Goal: Task Accomplishment & Management: Manage account settings

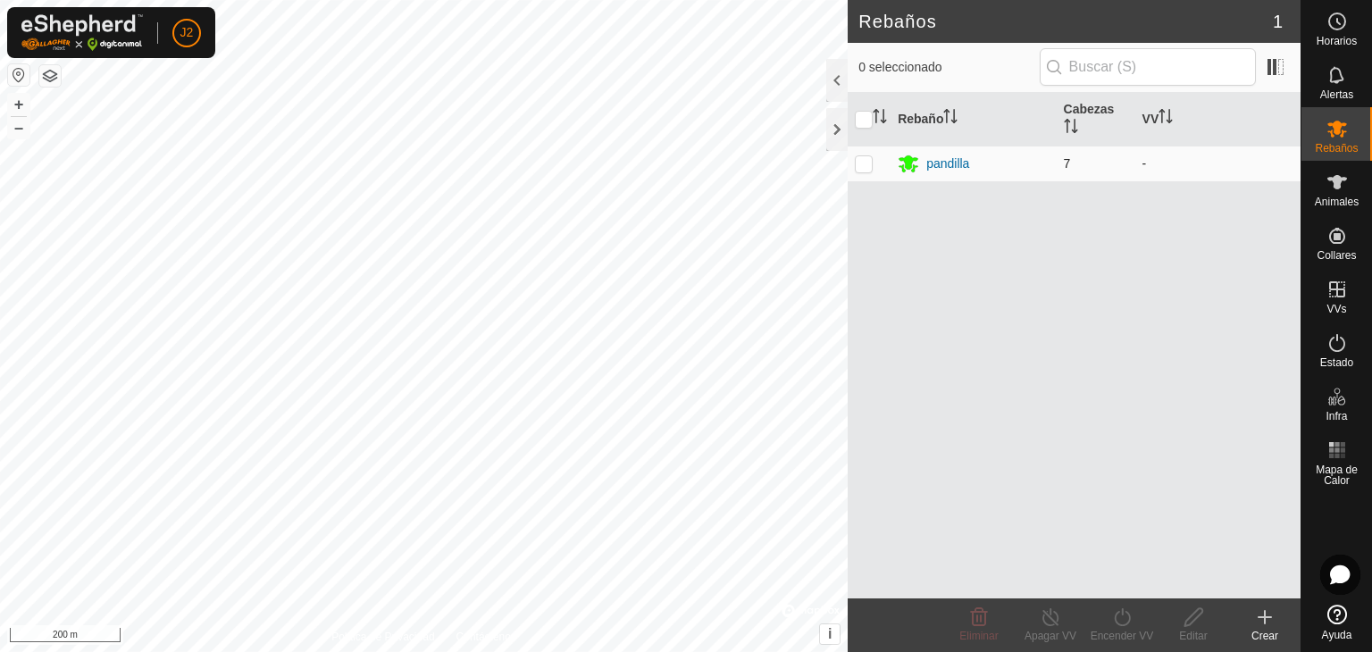
click at [869, 168] on p-checkbox at bounding box center [864, 163] width 18 height 14
checkbox input "true"
click at [1114, 617] on icon at bounding box center [1122, 617] width 22 height 21
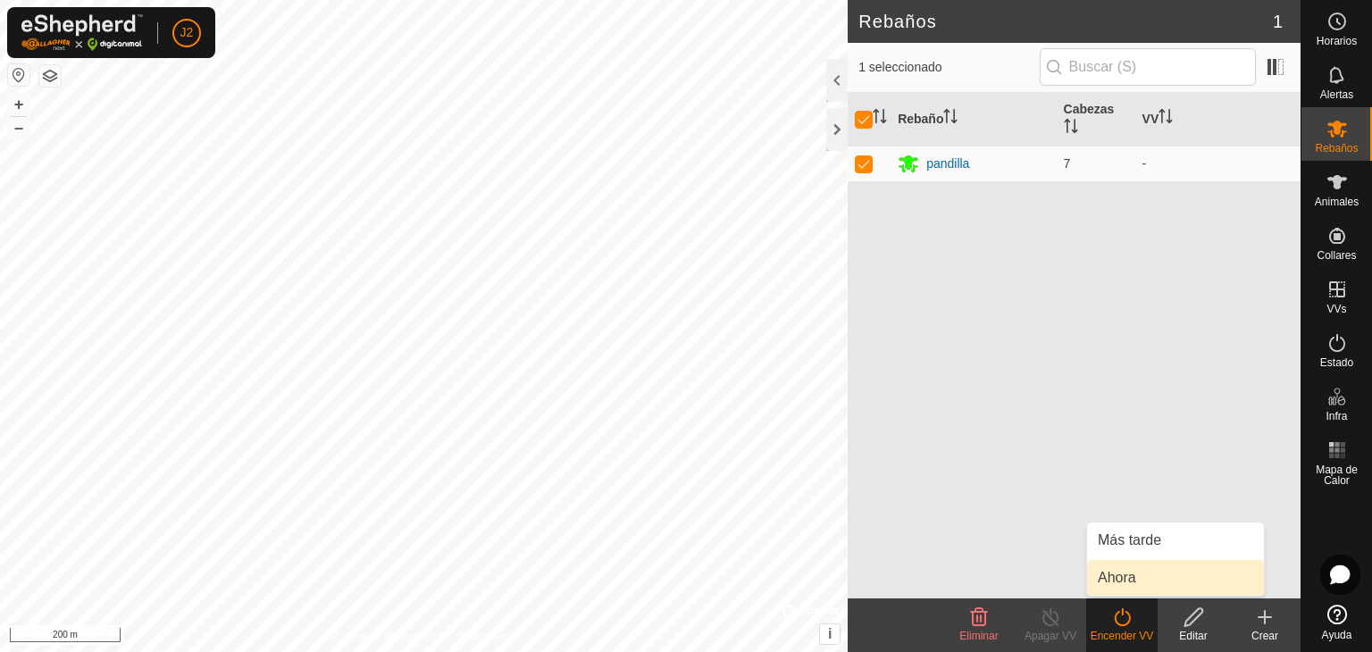
click at [1135, 573] on link "Ahora" at bounding box center [1175, 578] width 177 height 36
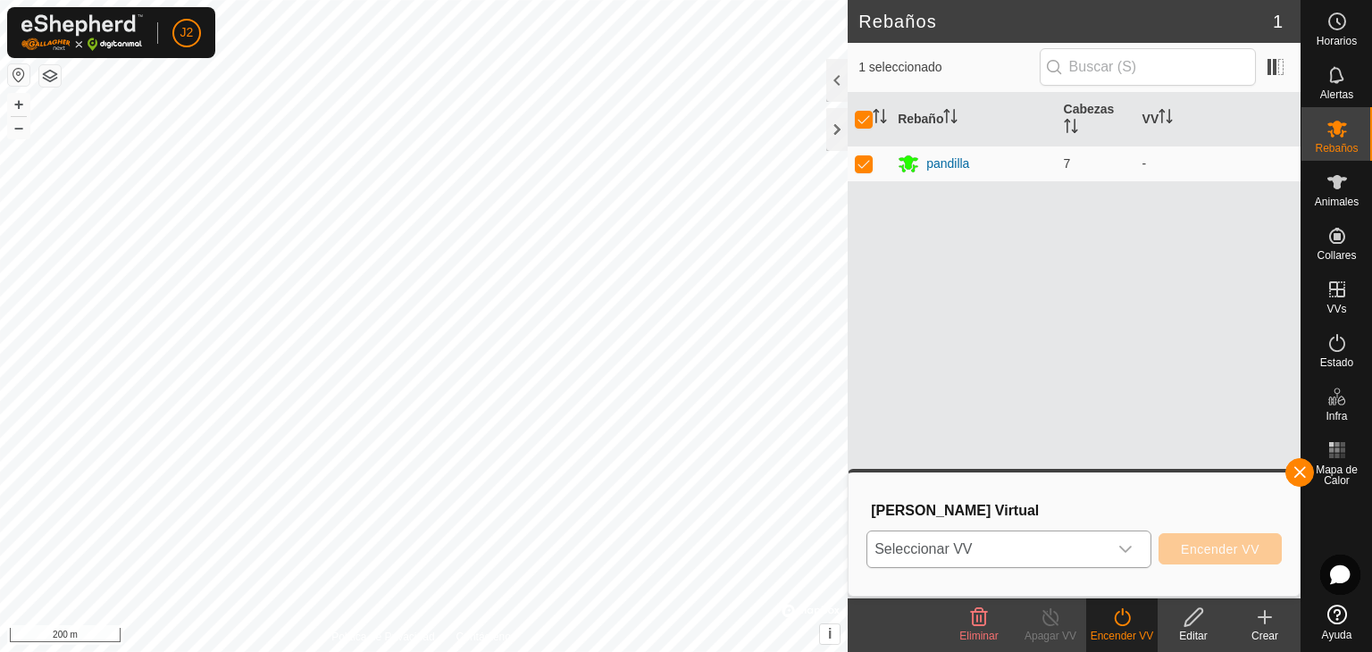
click at [1135, 553] on div "dropdown trigger" at bounding box center [1126, 550] width 36 height 36
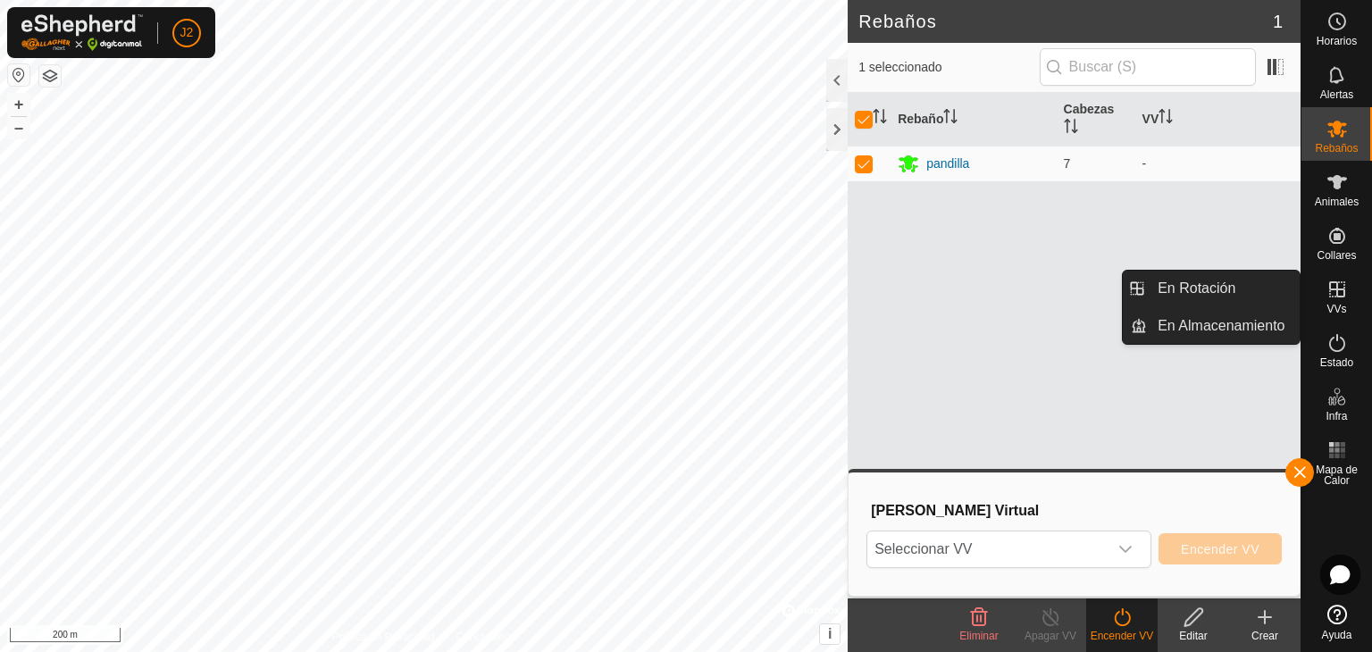
click at [1327, 297] on icon at bounding box center [1337, 289] width 21 height 21
click at [1257, 299] on link "En Rotación" at bounding box center [1223, 289] width 153 height 36
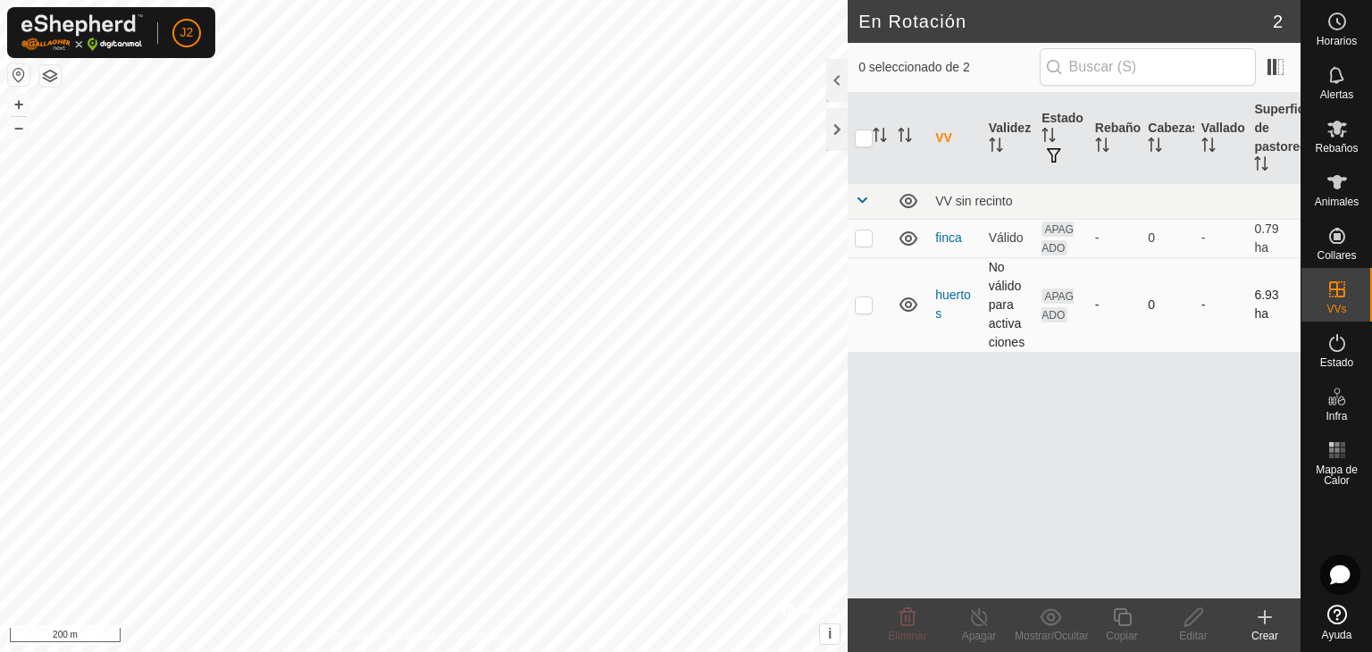
click at [864, 301] on p-checkbox at bounding box center [864, 304] width 18 height 14
click at [904, 620] on icon at bounding box center [907, 617] width 21 height 21
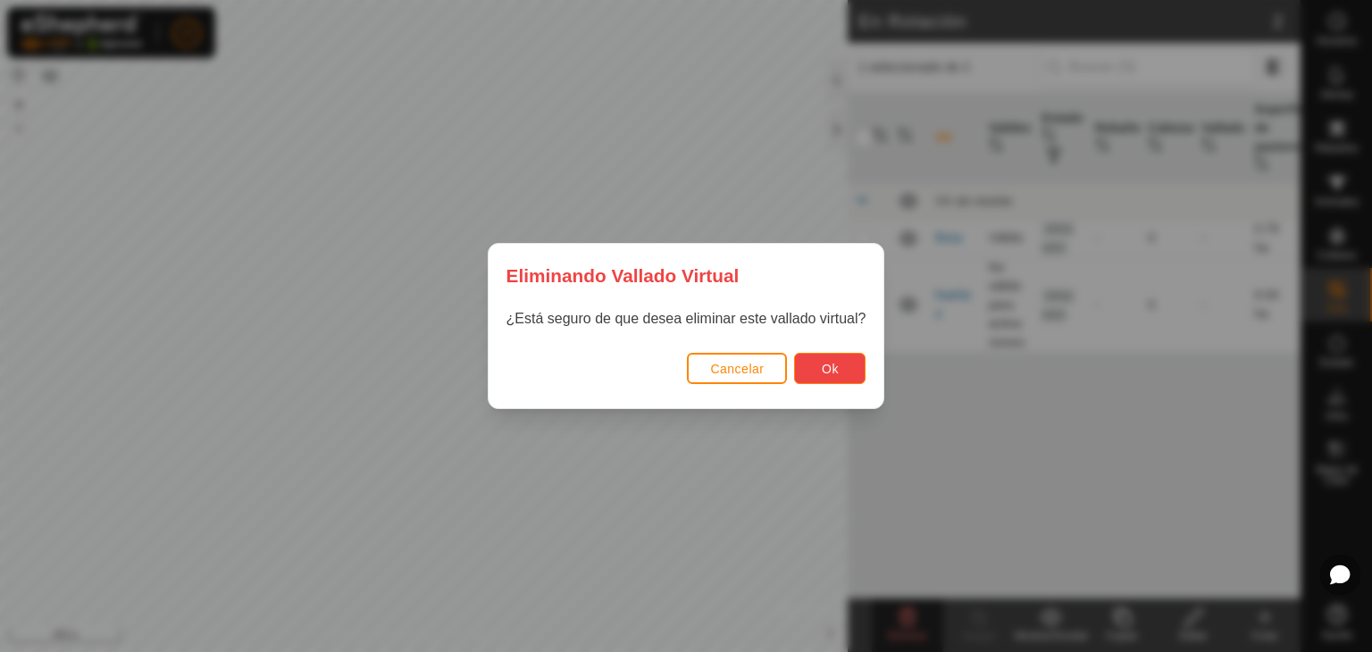
click at [833, 377] on button "Ok" at bounding box center [829, 368] width 71 height 31
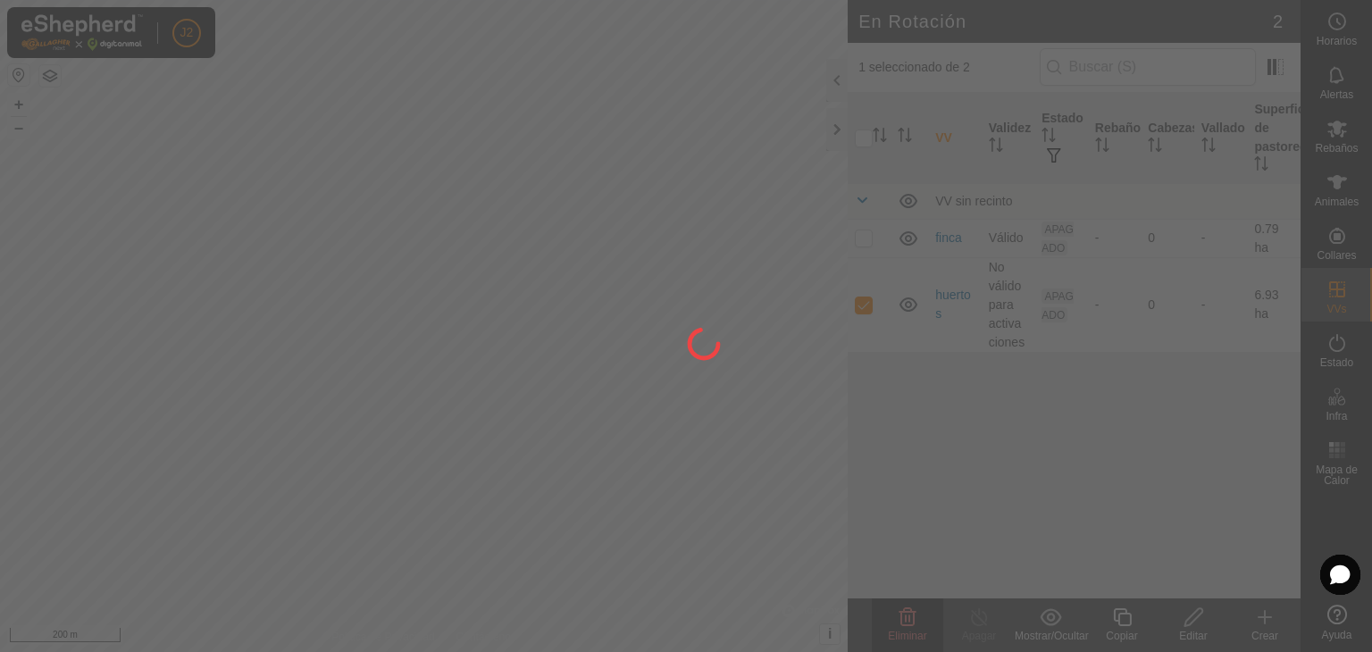
checkbox input "false"
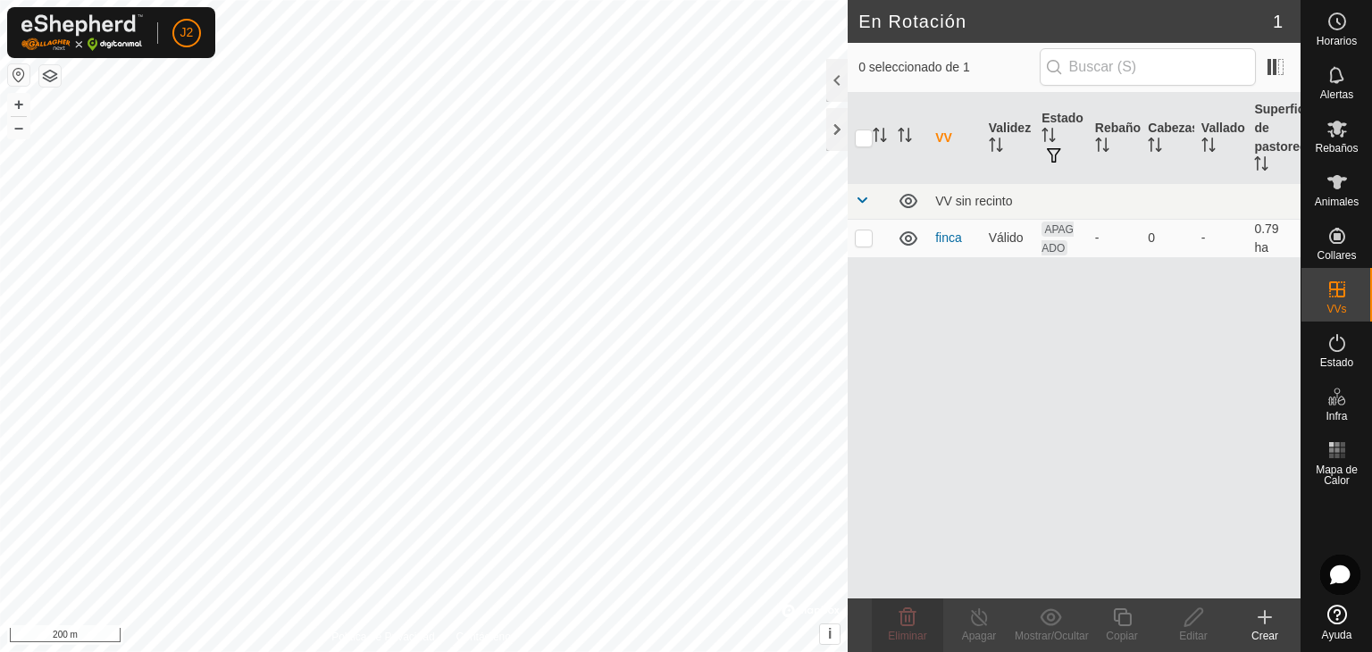
click at [1000, 303] on div "VV Validez Estado Rebaño Cabezas Vallado Superficie de pastoreo VV sin recinto …" at bounding box center [1074, 346] width 453 height 506
click at [1265, 628] on div "Crear" at bounding box center [1264, 636] width 71 height 16
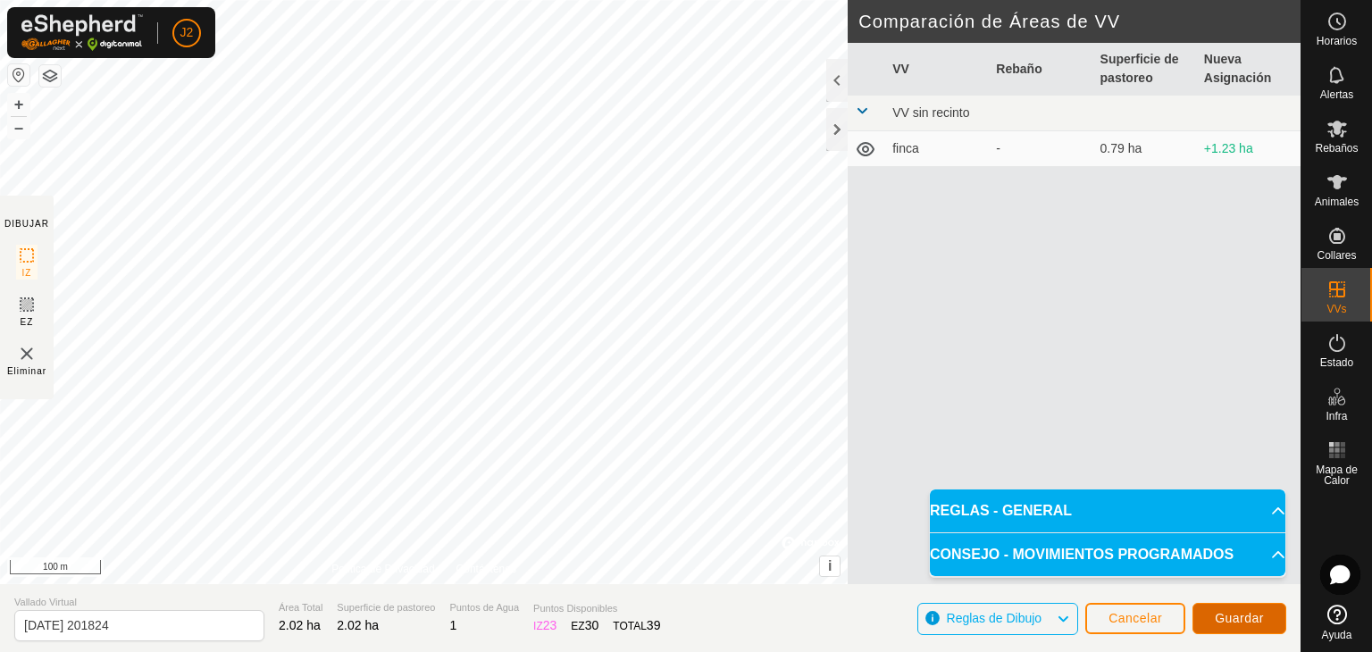
click at [1244, 623] on span "Guardar" at bounding box center [1239, 618] width 49 height 14
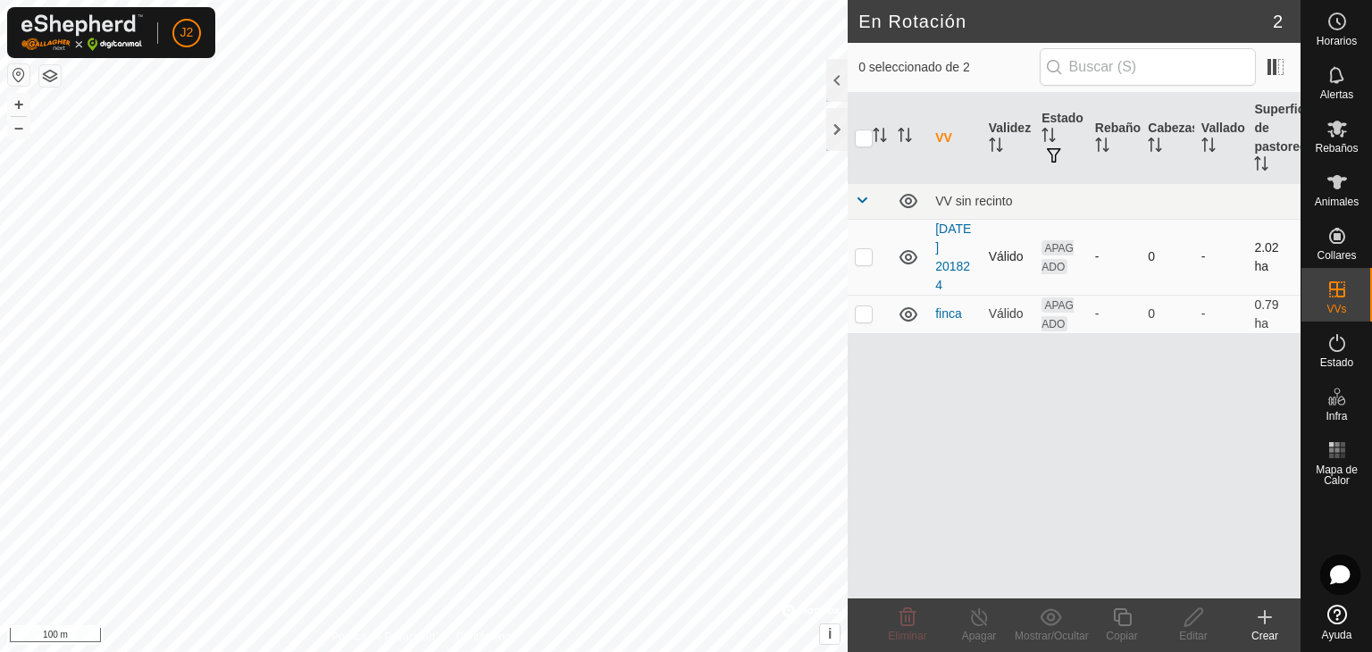
click at [855, 263] on p-tablecheckbox at bounding box center [864, 256] width 18 height 14
checkbox input "true"
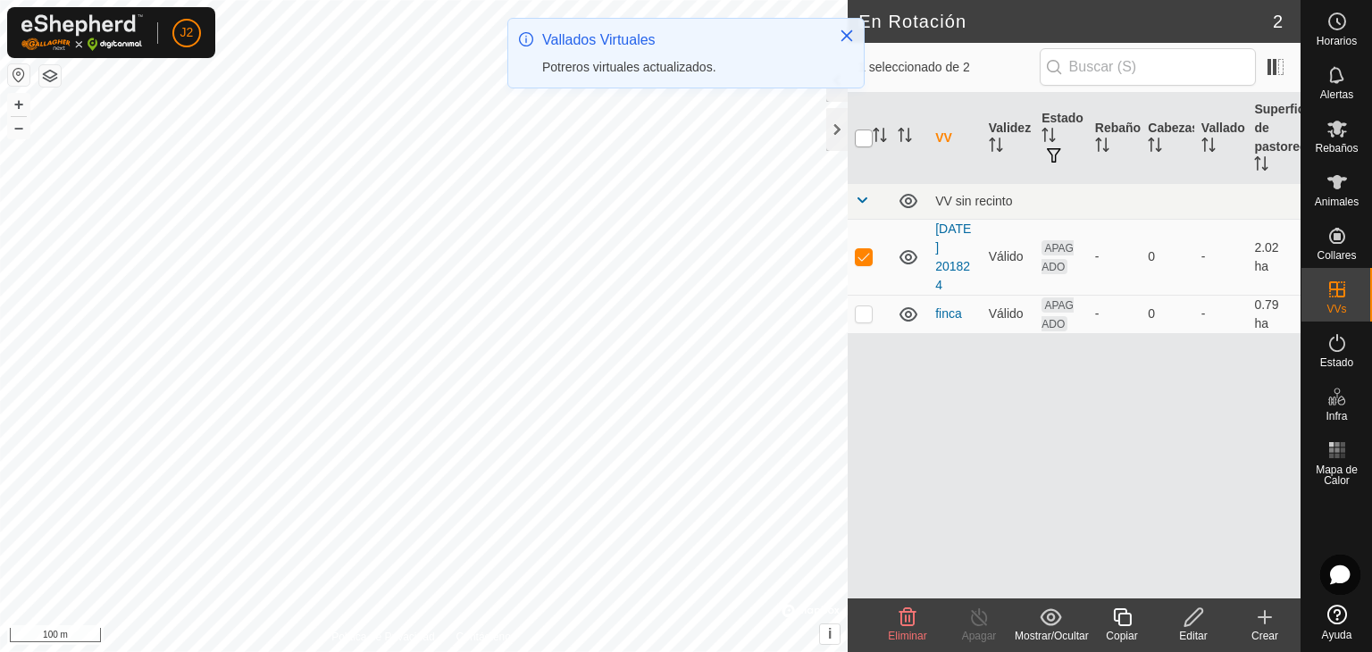
click at [858, 146] on input "checkbox" at bounding box center [864, 139] width 18 height 18
checkbox input "true"
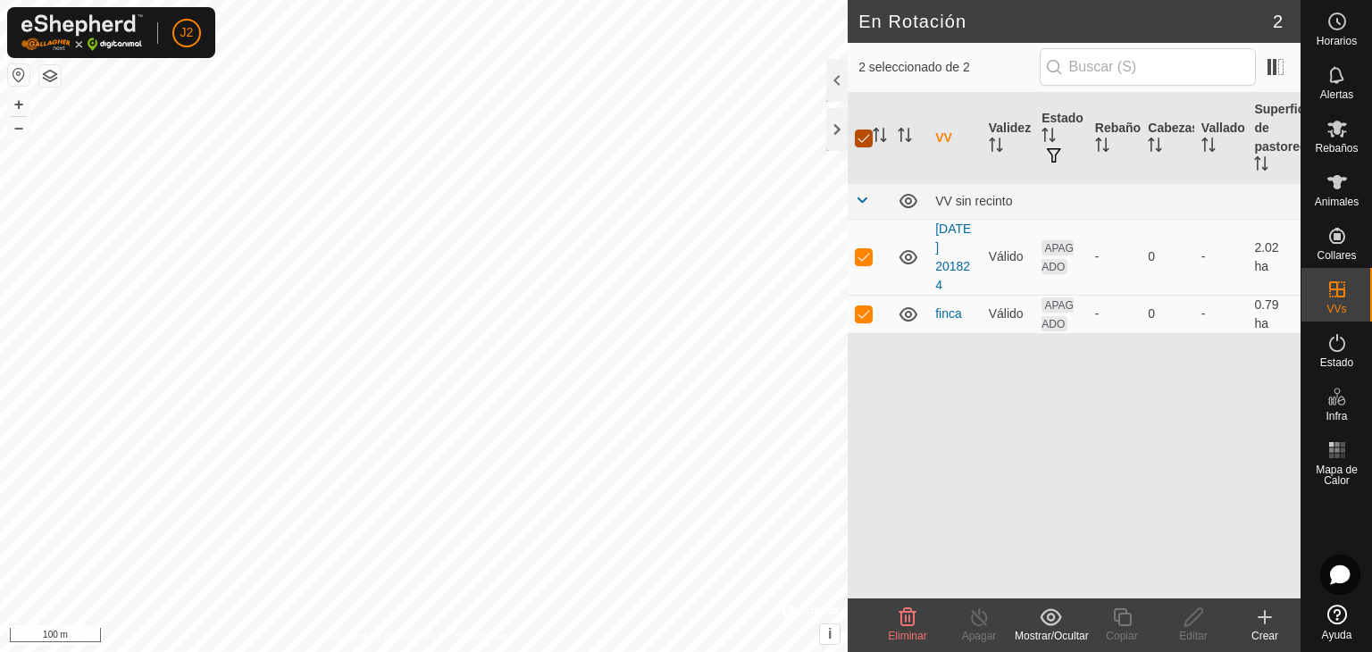
click at [858, 146] on input "checkbox" at bounding box center [864, 139] width 18 height 18
checkbox input "false"
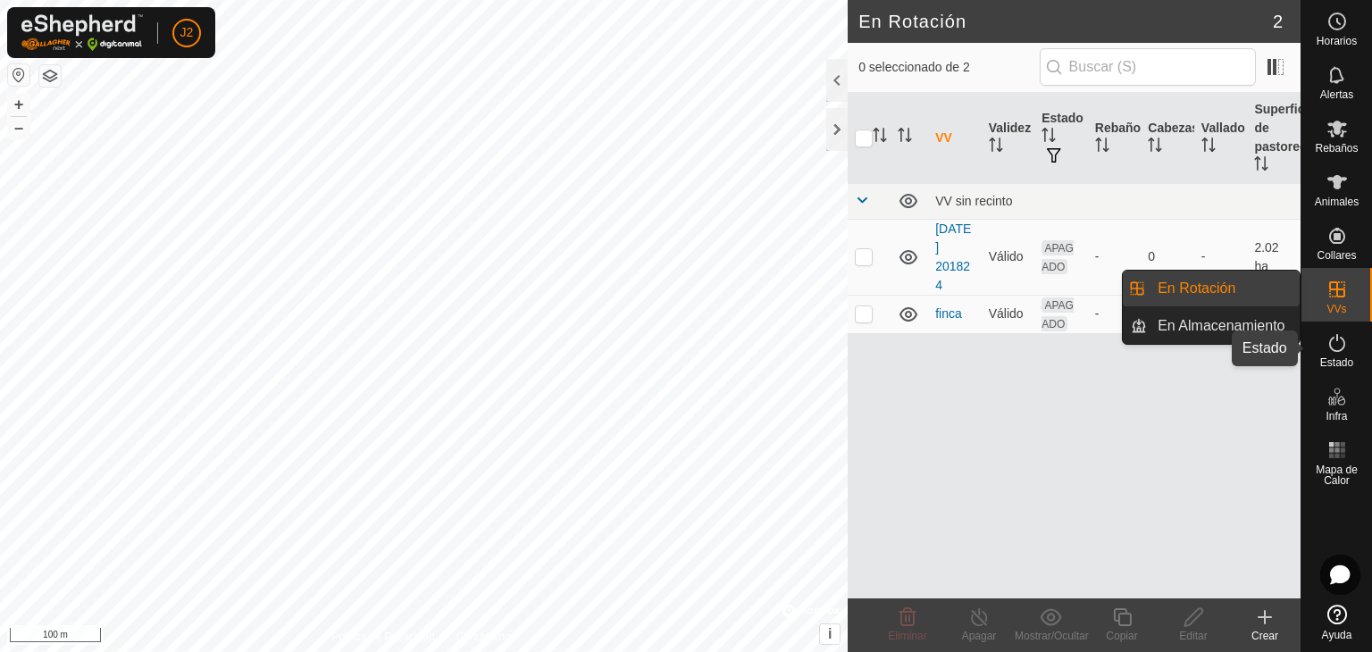
click at [1332, 338] on icon at bounding box center [1337, 343] width 16 height 18
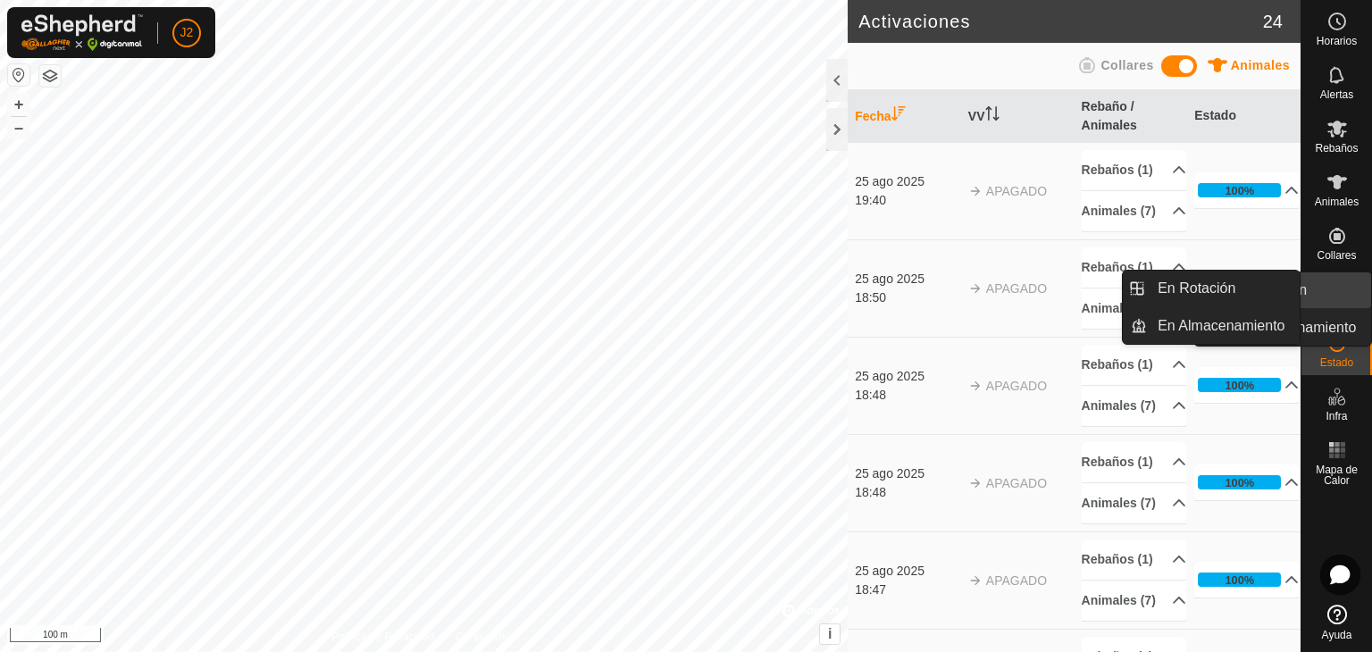
click at [1327, 283] on icon at bounding box center [1337, 289] width 21 height 21
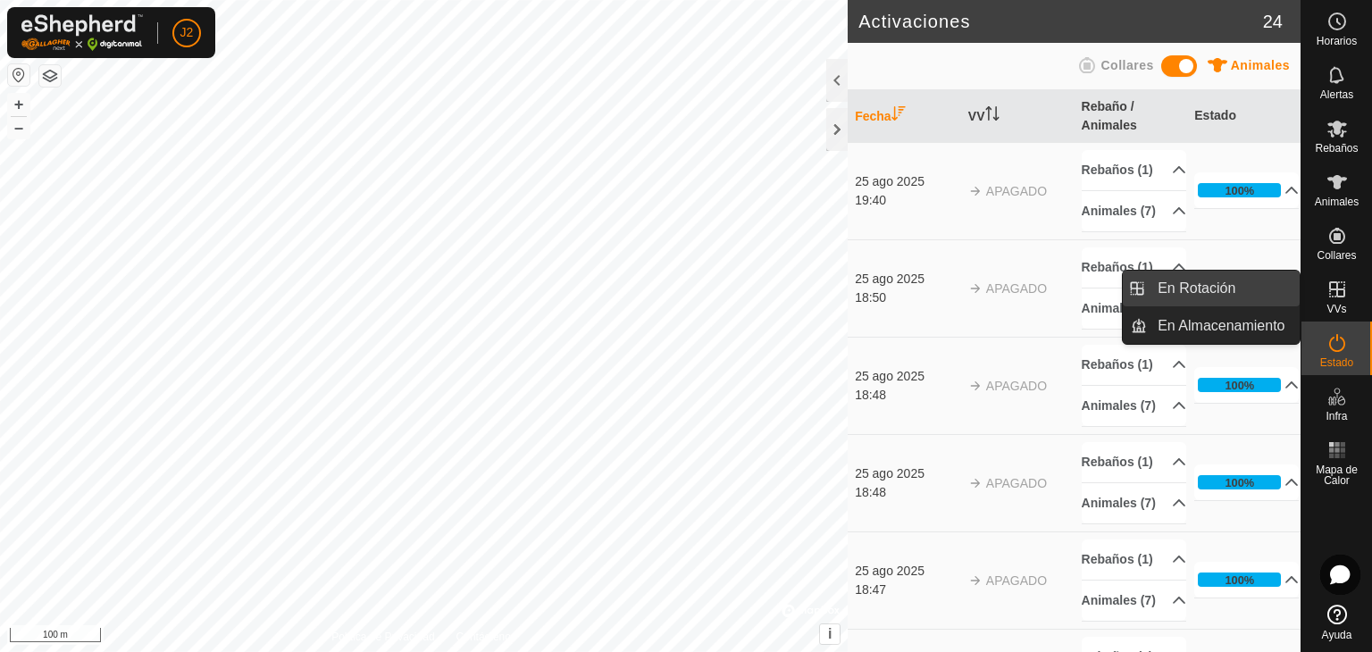
click at [1229, 288] on link "En Rotación" at bounding box center [1223, 289] width 153 height 36
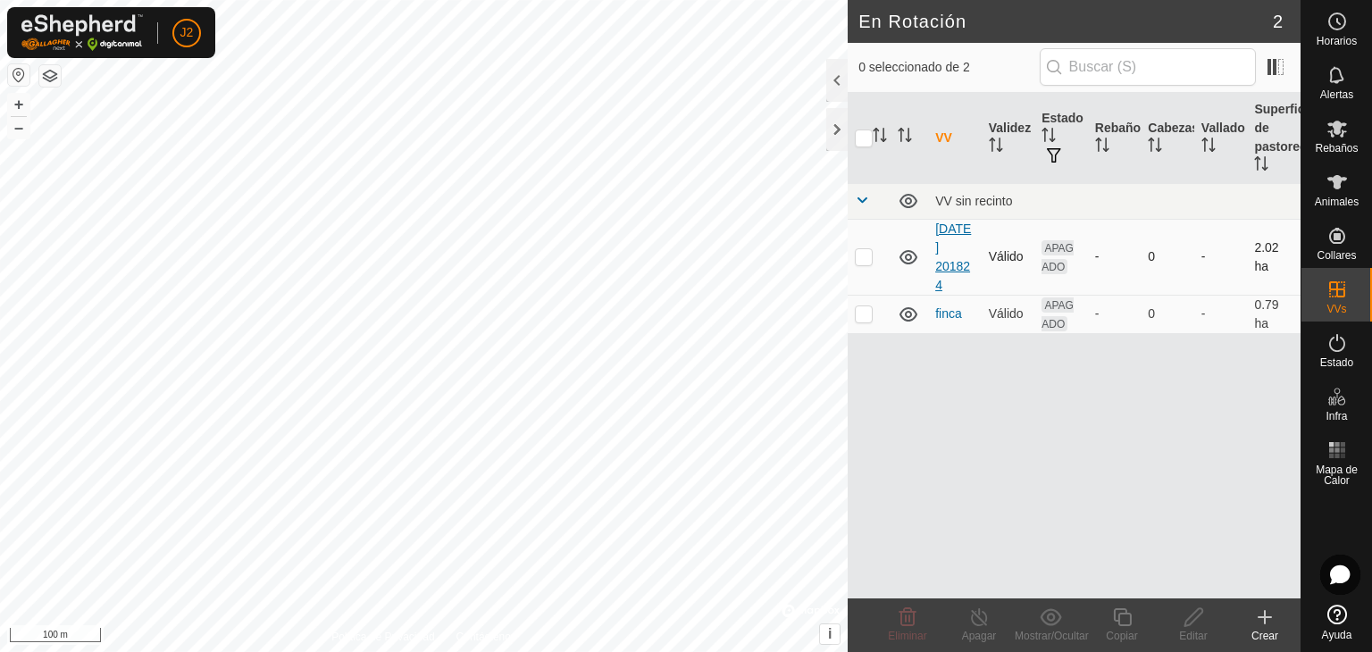
click at [936, 259] on link "[DATE] 201824" at bounding box center [953, 257] width 36 height 71
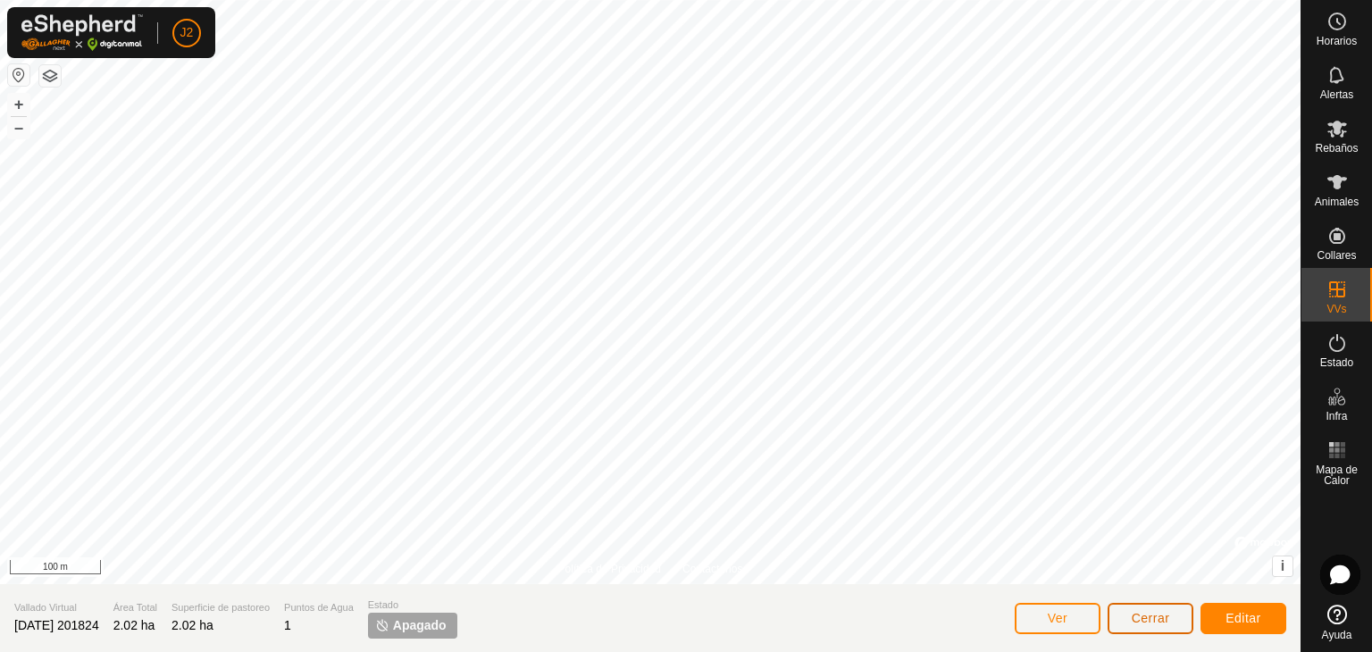
click at [1159, 618] on span "Cerrar" at bounding box center [1151, 618] width 38 height 14
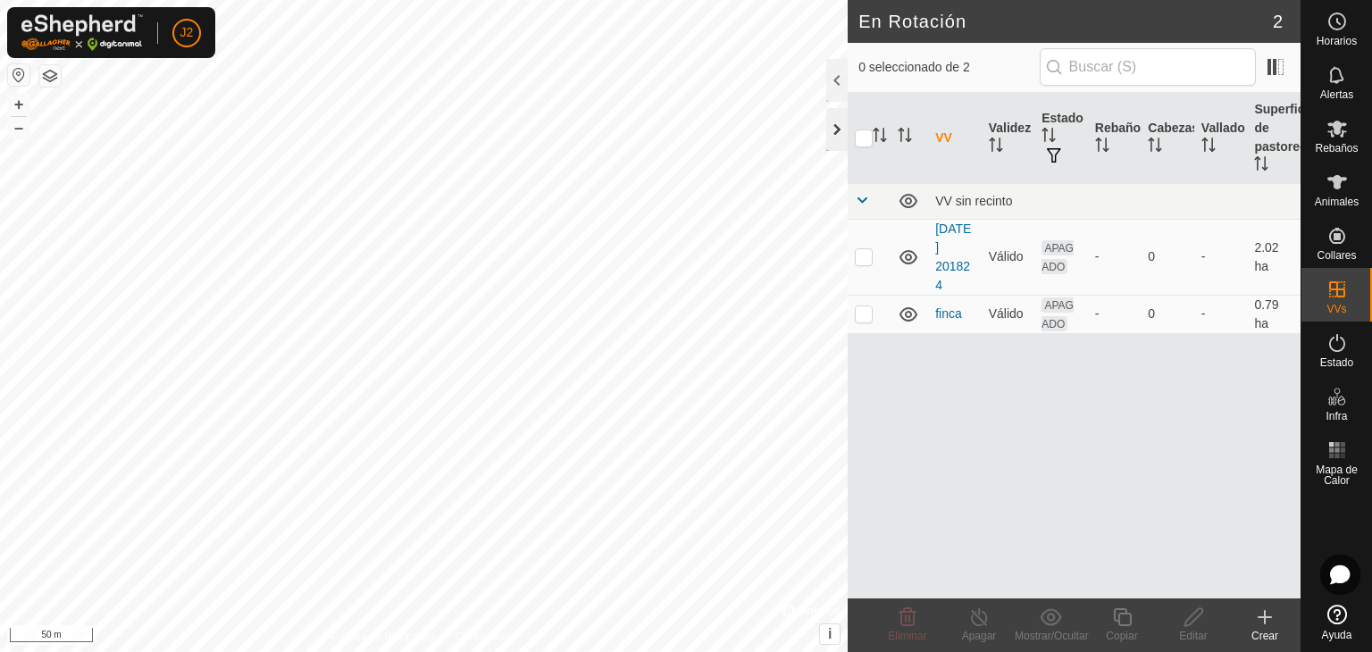
click at [833, 130] on div at bounding box center [836, 129] width 21 height 43
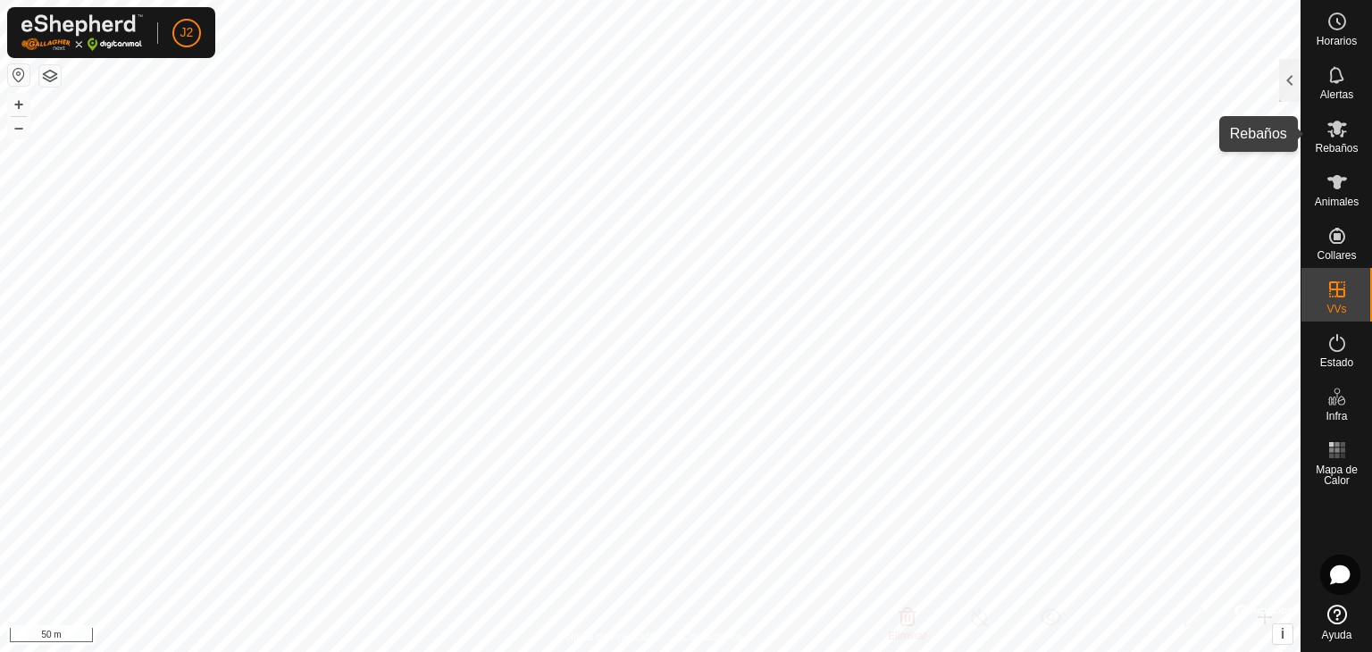
click at [1329, 125] on icon at bounding box center [1338, 129] width 20 height 17
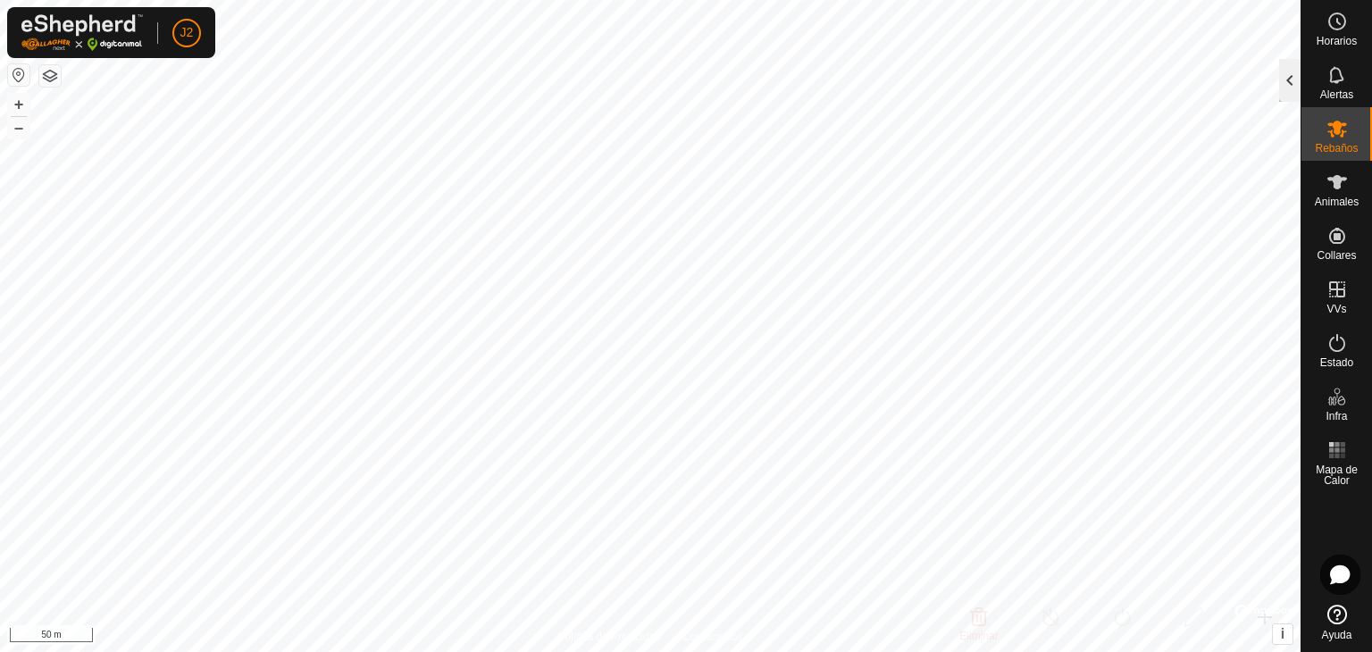
click at [1286, 88] on div at bounding box center [1289, 80] width 21 height 43
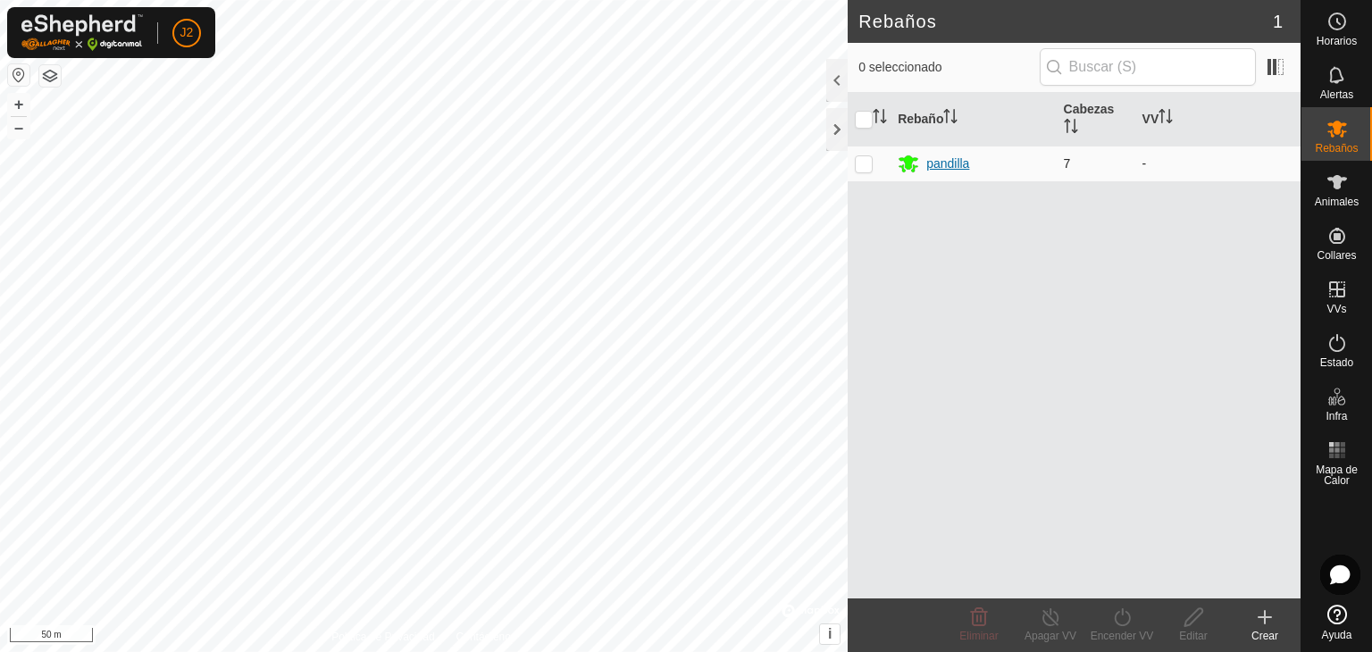
click at [928, 163] on div "pandilla" at bounding box center [947, 164] width 43 height 19
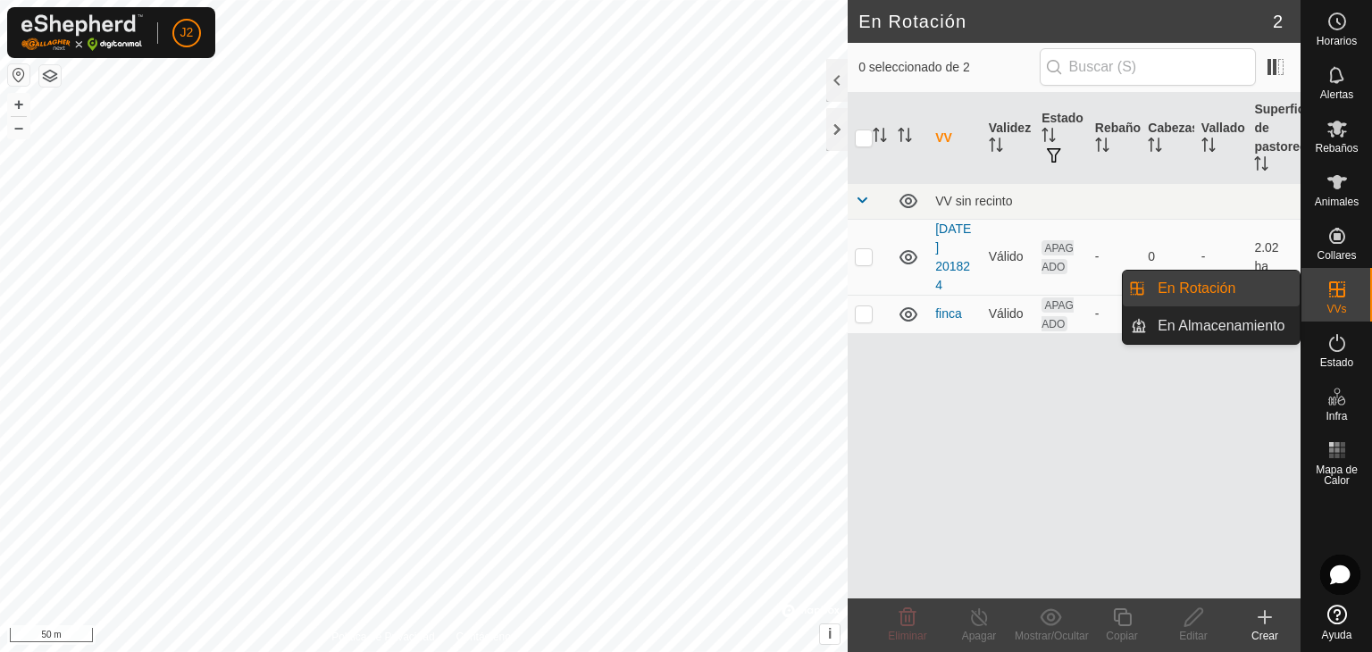
click at [1239, 283] on link "En Rotación" at bounding box center [1223, 289] width 153 height 36
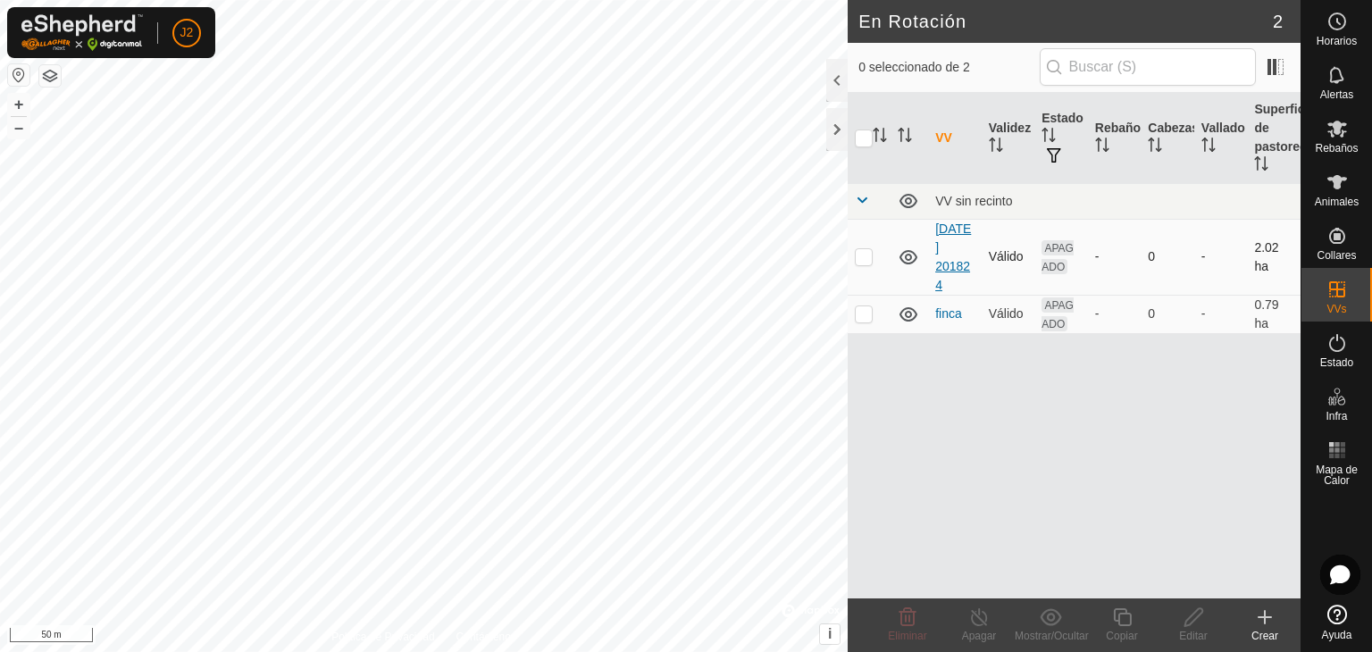
click at [957, 252] on link "[DATE] 201824" at bounding box center [953, 257] width 36 height 71
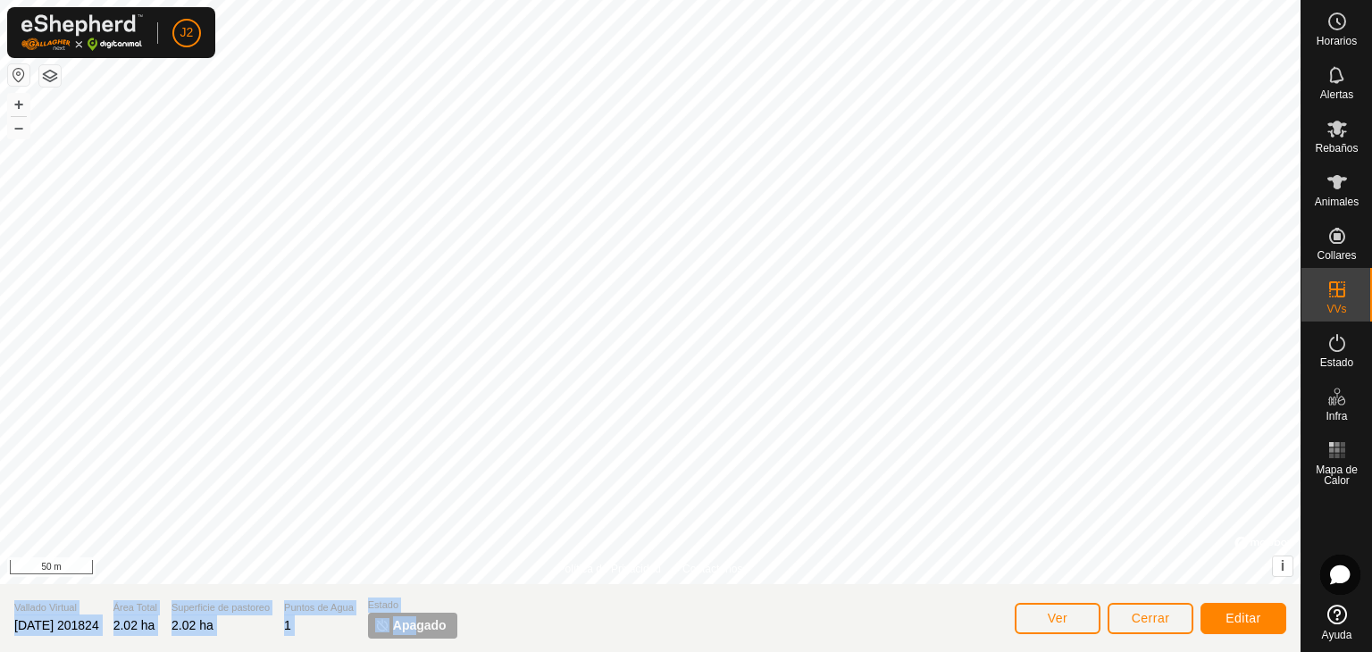
click at [1158, 483] on div "Política de Privacidad Contáctenos + – ⇧ i © Mapbox , © OpenStreetMap , Improve…" at bounding box center [650, 326] width 1301 height 652
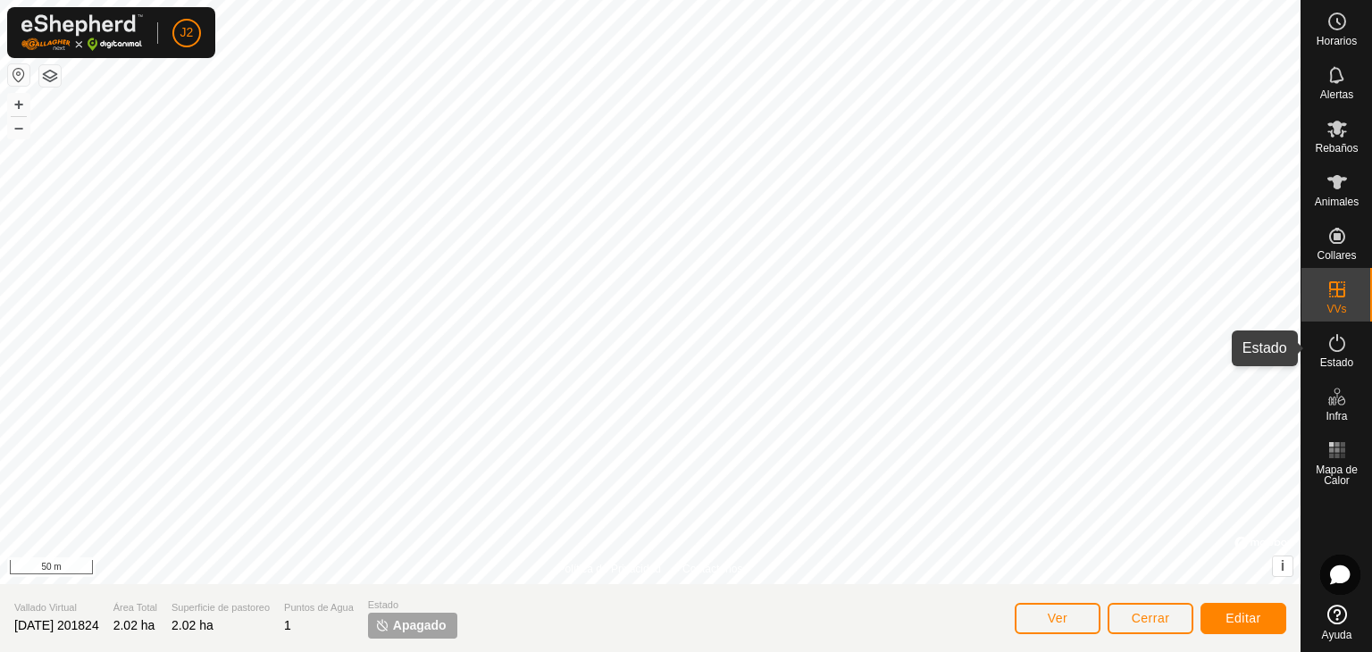
click at [1330, 355] on es-activation-svg-icon at bounding box center [1337, 343] width 32 height 29
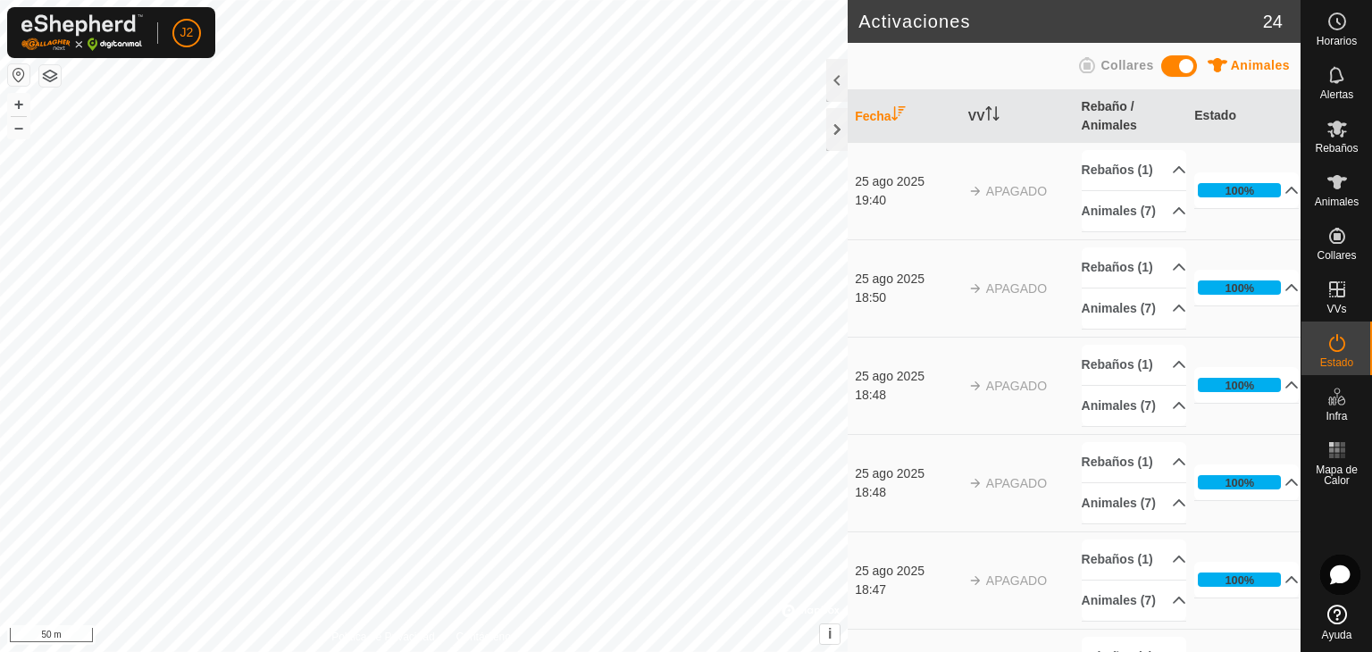
click at [1170, 63] on span at bounding box center [1179, 65] width 36 height 21
click at [1190, 65] on span at bounding box center [1179, 65] width 36 height 21
click at [1340, 176] on icon at bounding box center [1337, 182] width 21 height 21
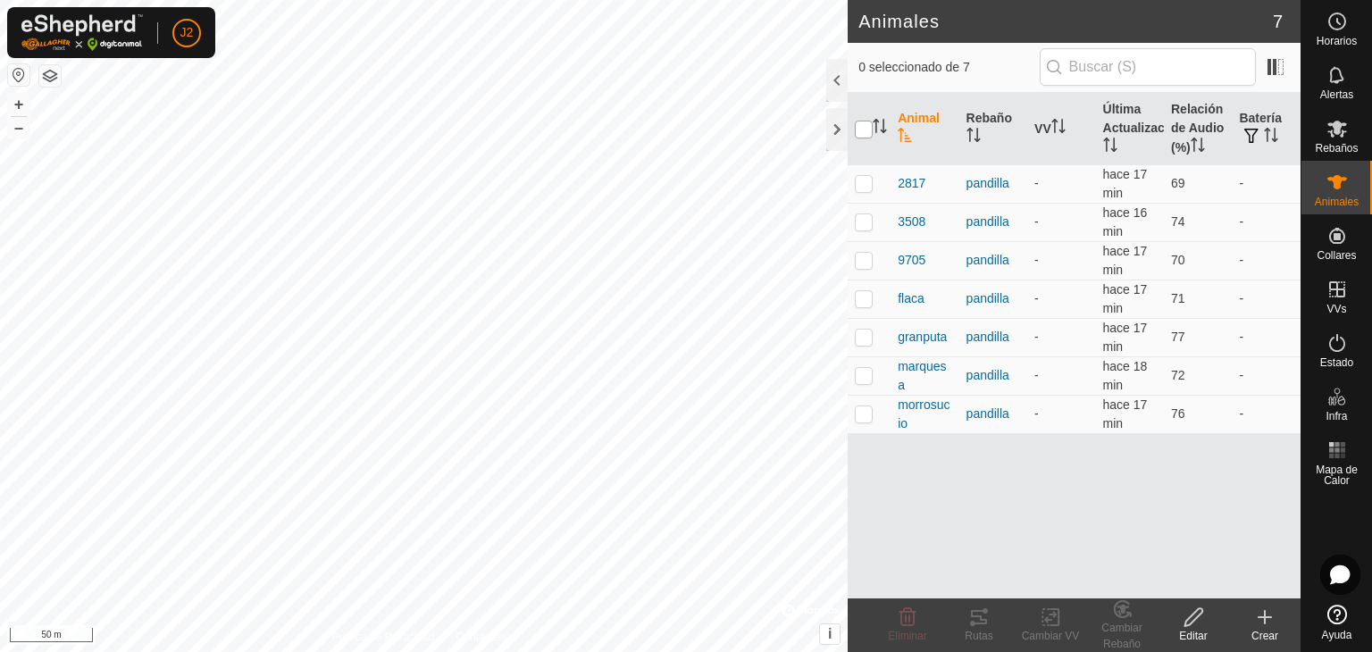
click at [868, 130] on input "checkbox" at bounding box center [864, 130] width 18 height 18
checkbox input "true"
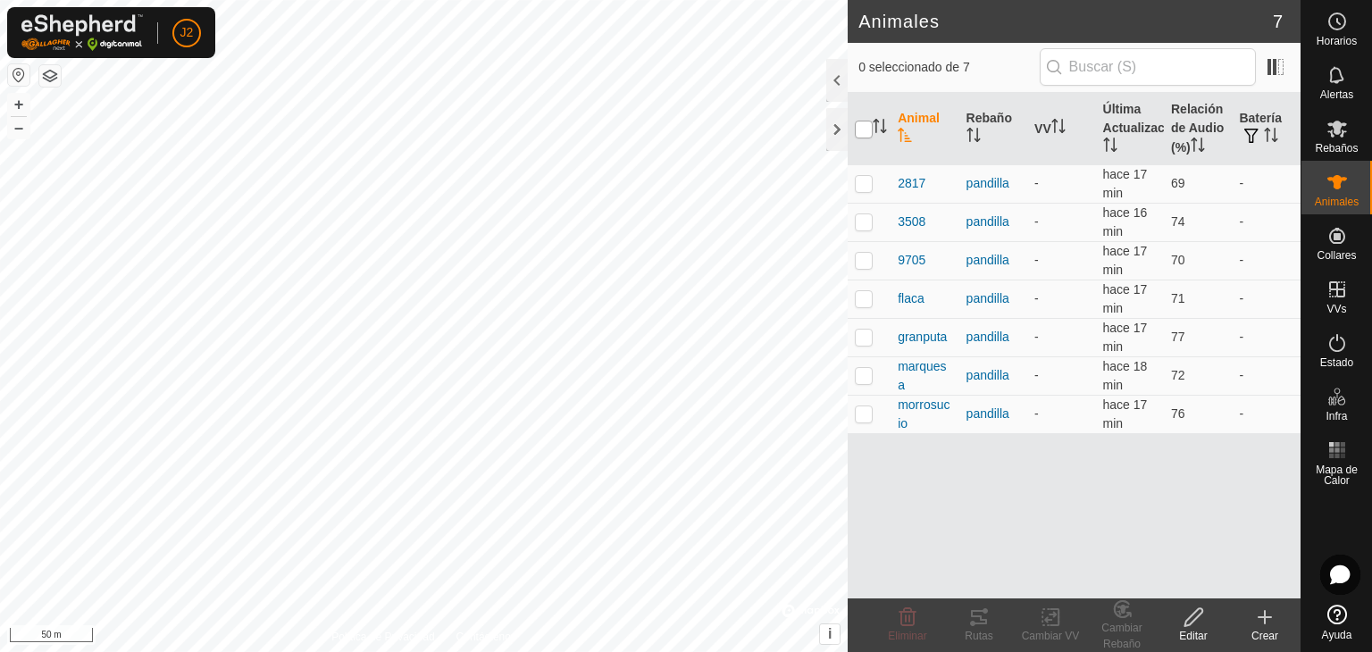
checkbox input "true"
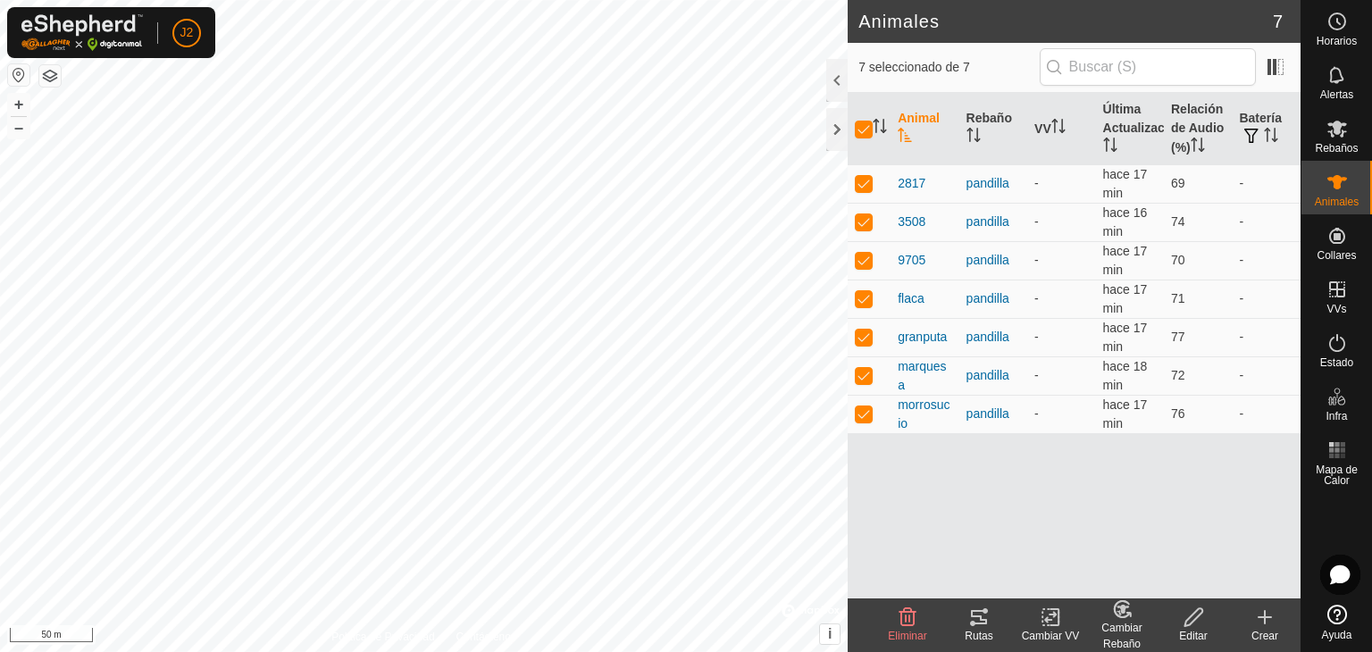
click at [1054, 625] on icon at bounding box center [1055, 617] width 8 height 16
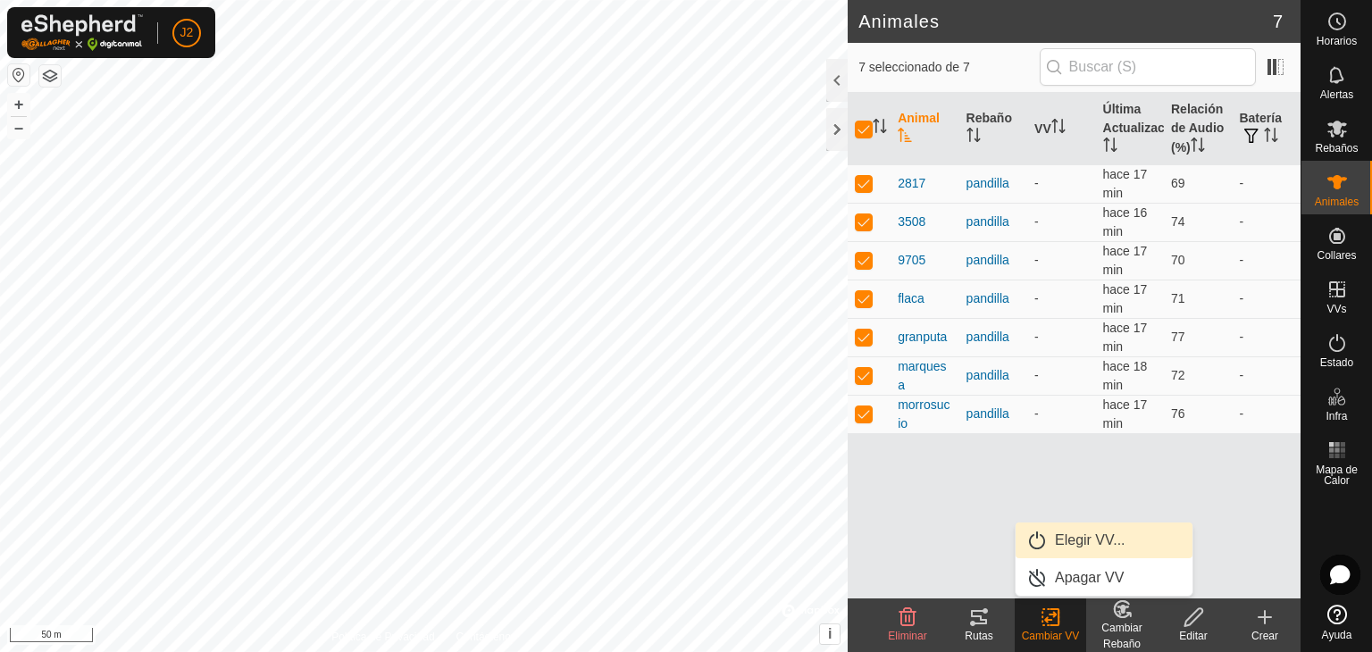
click at [1050, 536] on link "Elegir VV..." at bounding box center [1104, 541] width 177 height 36
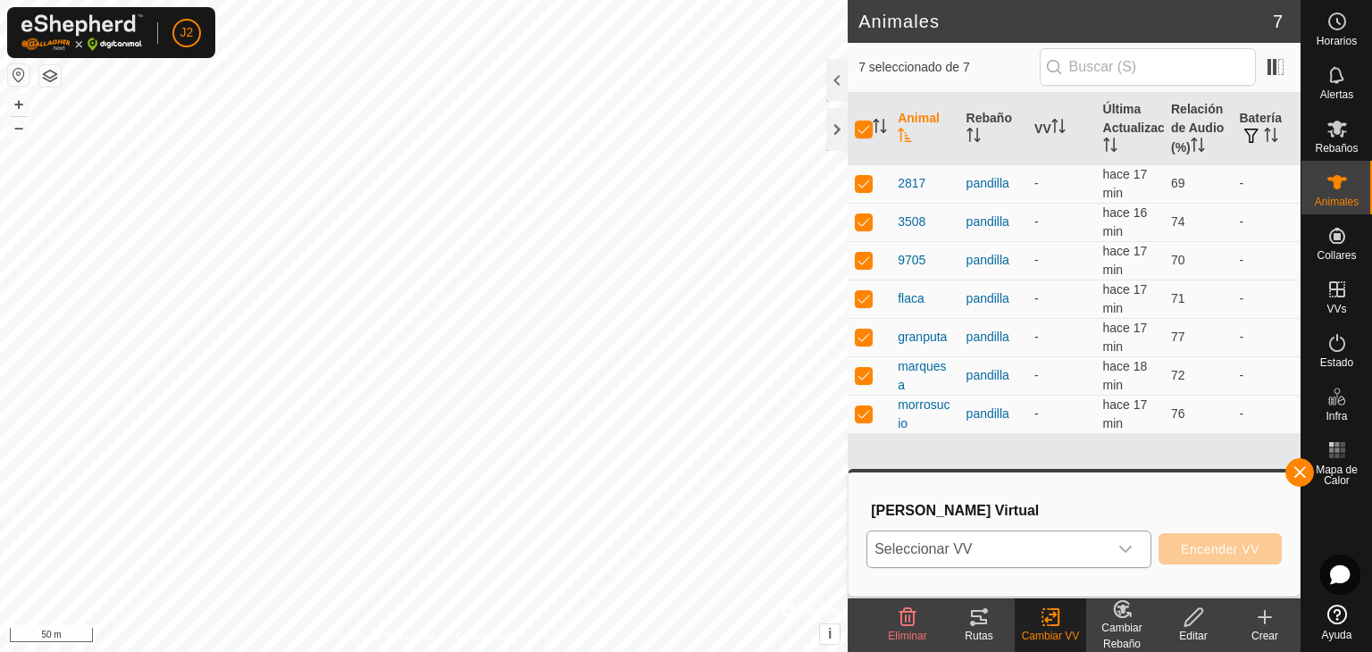
click at [1120, 551] on icon "dropdown trigger" at bounding box center [1126, 549] width 14 height 14
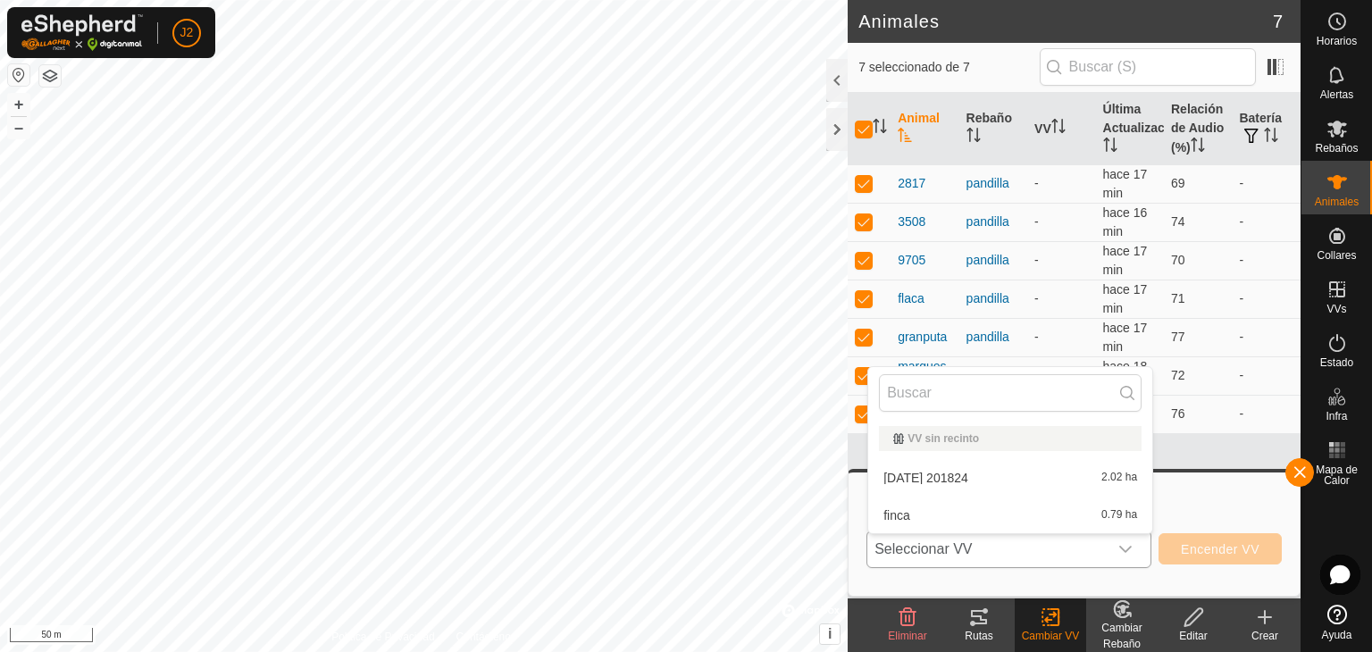
click at [1066, 475] on li "[DATE] 201824 2.02 ha" at bounding box center [1010, 478] width 284 height 36
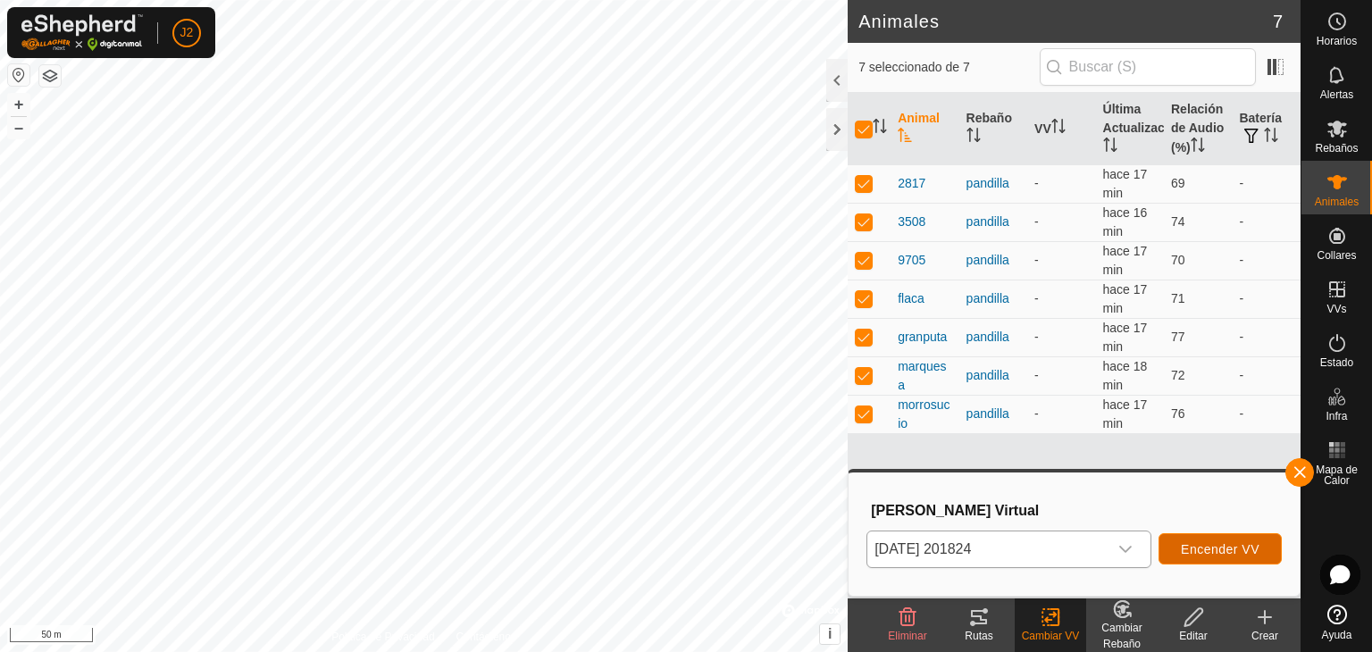
click at [1233, 542] on span "Encender VV" at bounding box center [1220, 549] width 79 height 14
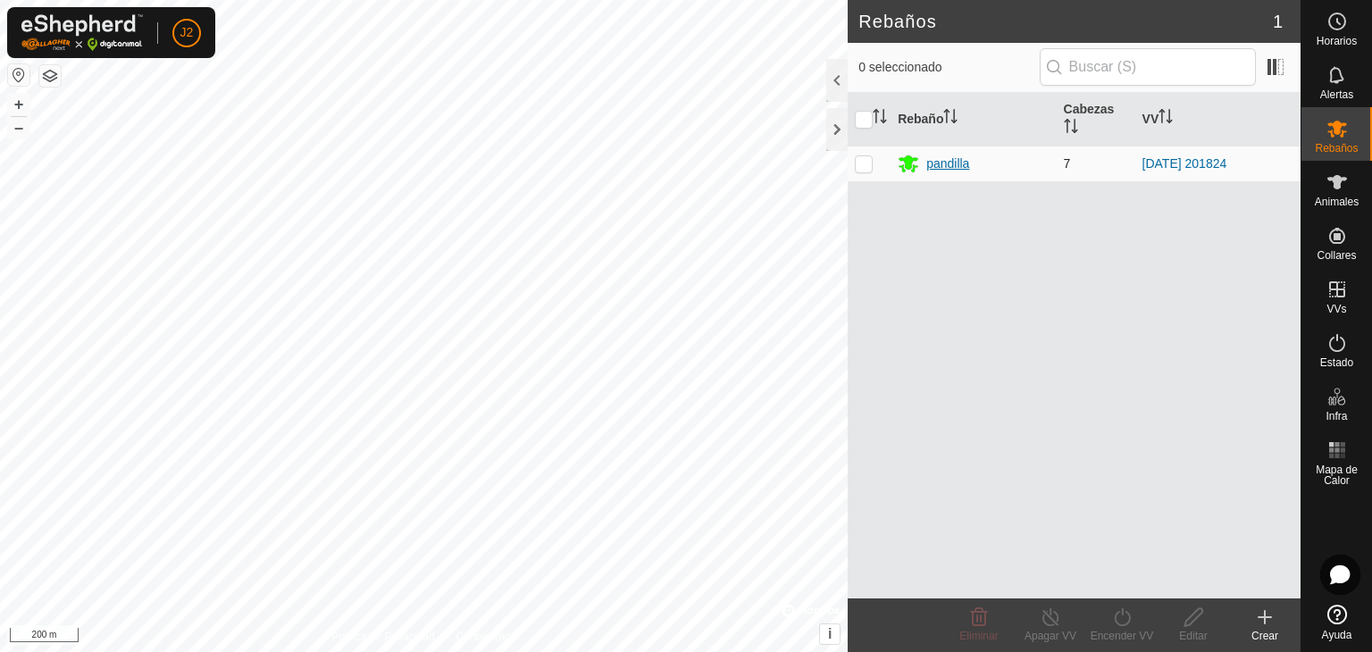
click at [938, 158] on div "pandilla" at bounding box center [947, 164] width 43 height 19
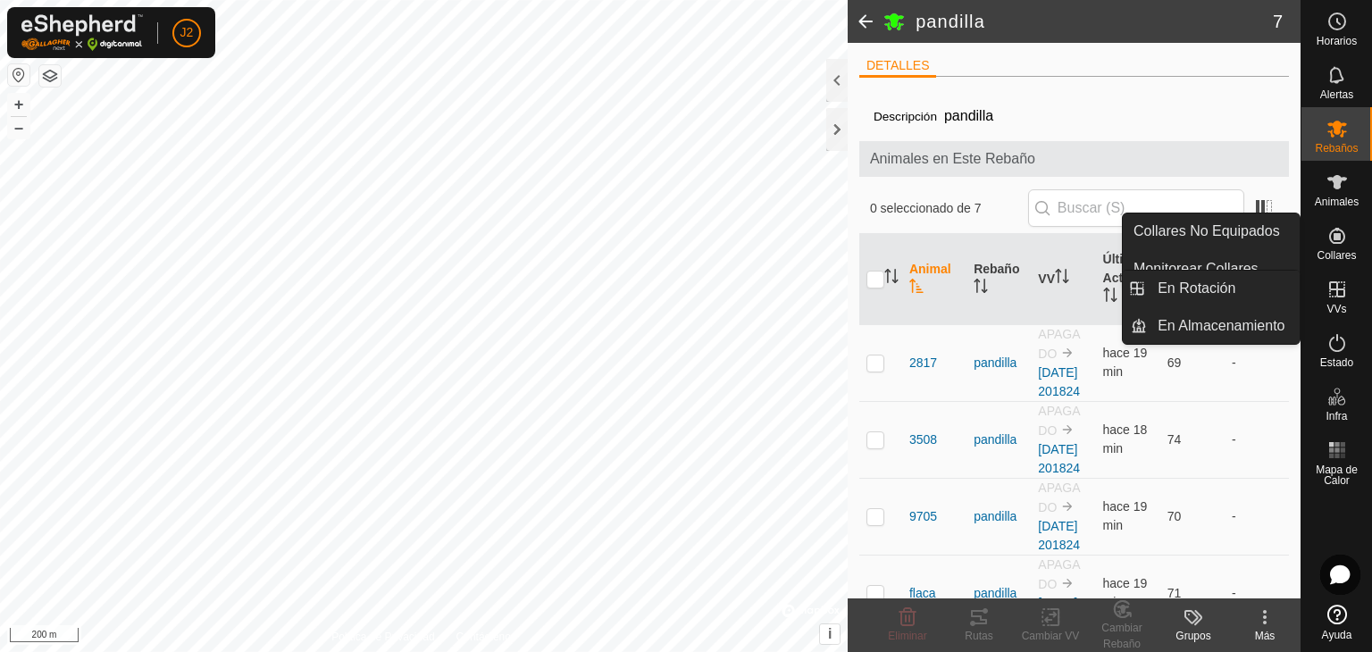
click at [1340, 291] on icon at bounding box center [1337, 289] width 21 height 21
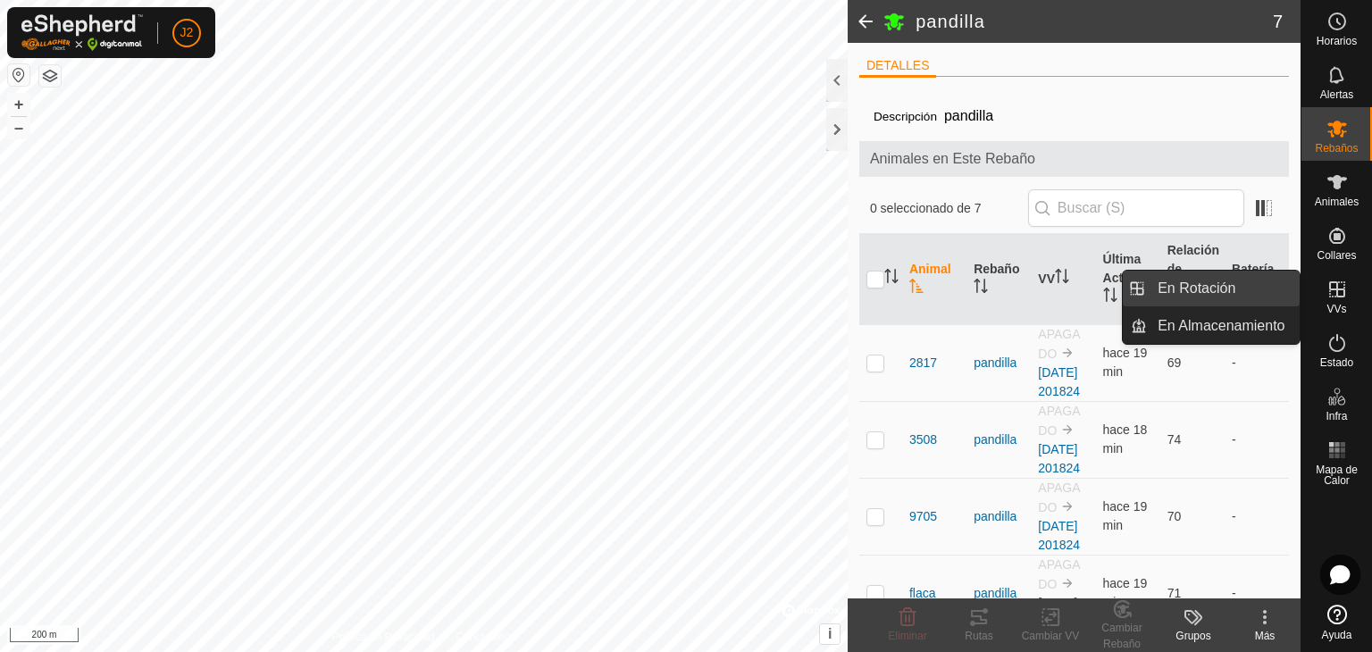
click at [1258, 294] on link "En Rotación" at bounding box center [1223, 289] width 153 height 36
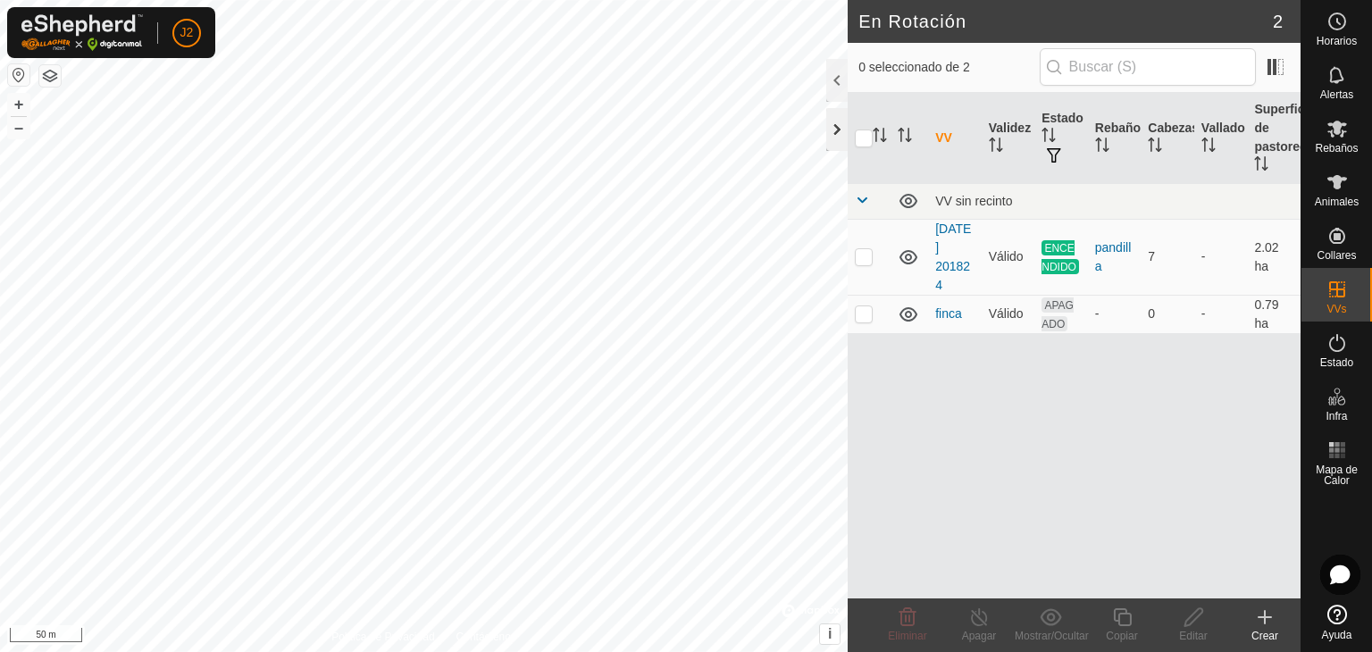
click at [833, 130] on div at bounding box center [836, 129] width 21 height 43
